Goal: Information Seeking & Learning: Compare options

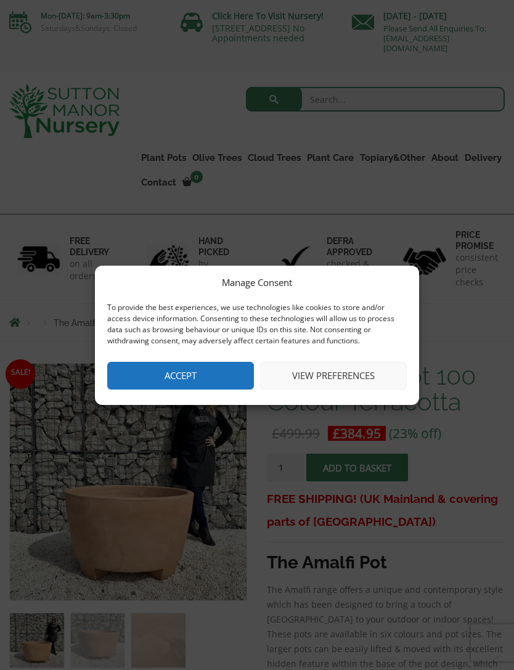
click at [205, 379] on button "Accept" at bounding box center [180, 376] width 147 height 28
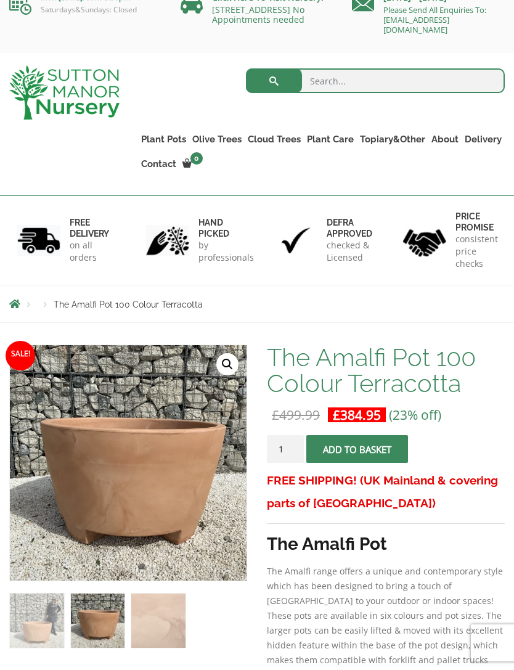
scroll to position [20, 0]
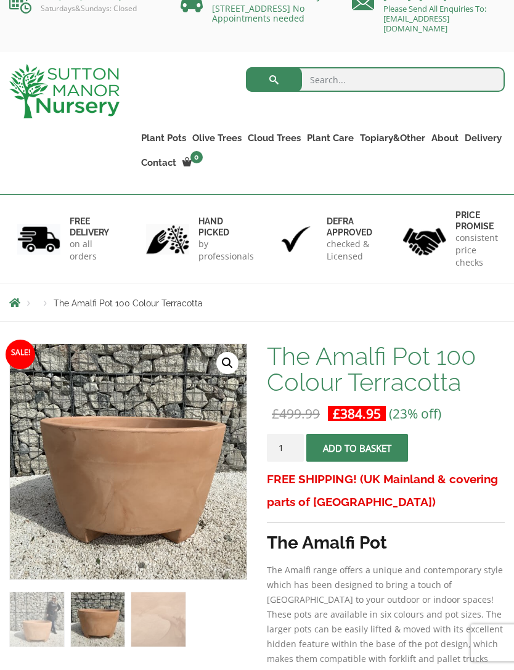
click at [57, 301] on span "The Amalfi Pot 100 Colour Terracotta" at bounding box center [128, 303] width 149 height 10
click at [38, 302] on li "Products" at bounding box center [45, 303] width 17 height 7
click at [10, 302] on span "Breadcrumbs" at bounding box center [14, 303] width 11 height 10
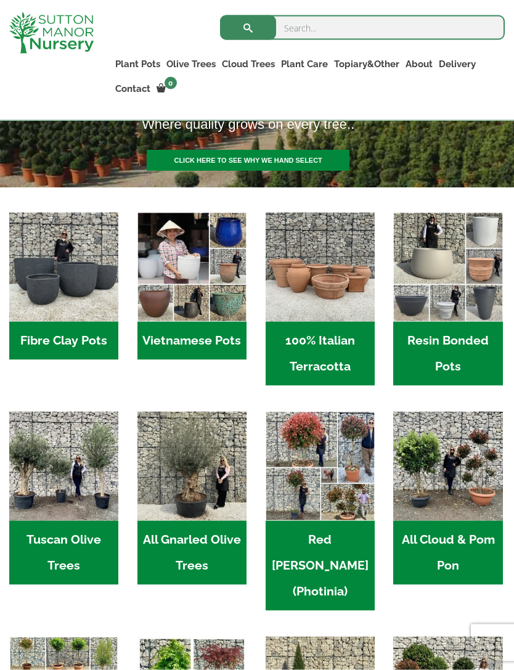
scroll to position [283, 0]
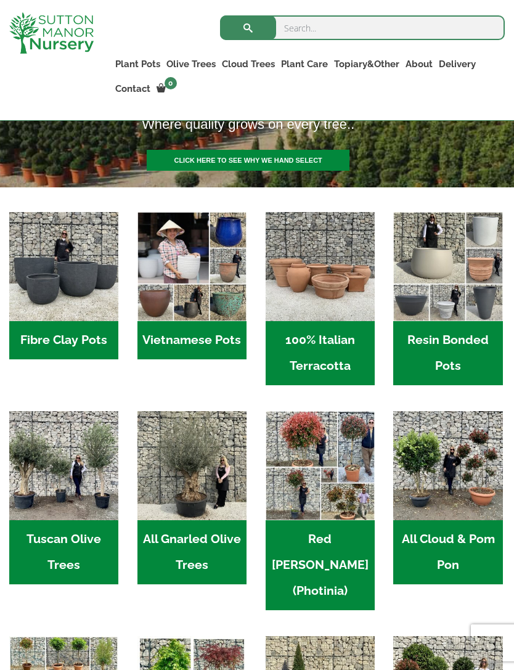
click at [315, 283] on img "Visit product category 100% Italian Terracotta" at bounding box center [320, 266] width 109 height 109
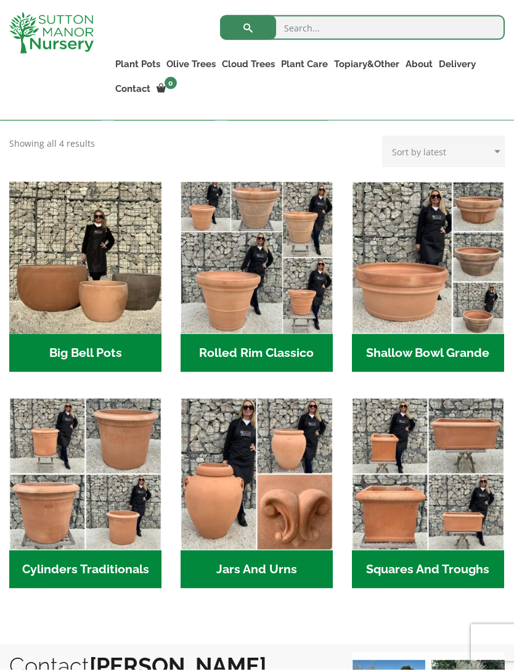
scroll to position [365, 0]
click at [99, 511] on img "Visit product category Cylinders Traditionals" at bounding box center [85, 473] width 152 height 152
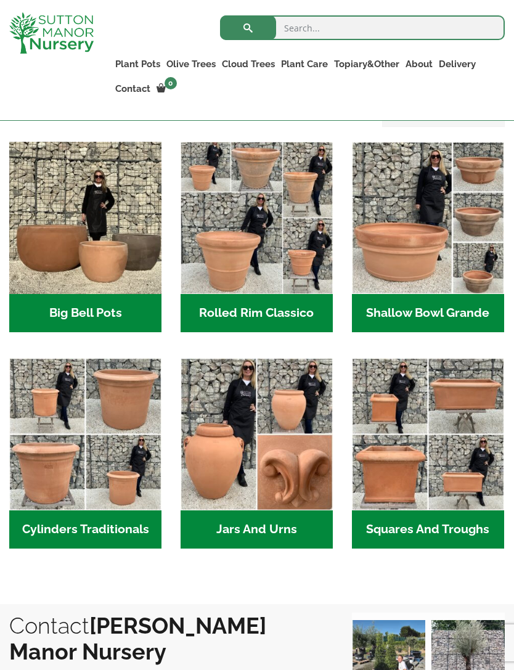
click at [103, 250] on img "Visit product category Big Bell Pots" at bounding box center [85, 218] width 152 height 152
